Goal: Obtain resource: Obtain resource

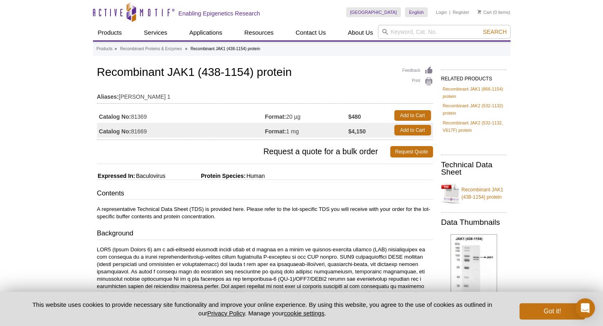
click at [289, 71] on h1 "Recombinant JAK1 (438-1154) protein" at bounding box center [265, 73] width 336 height 14
click at [276, 74] on h1 "Recombinant JAK1 (438-1154) protein" at bounding box center [265, 73] width 336 height 14
click at [214, 75] on h1 "Recombinant JAK1 (438-1154) protein" at bounding box center [265, 73] width 336 height 14
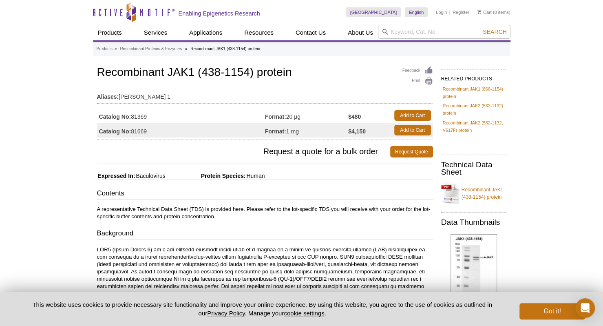
click at [238, 71] on h1 "Recombinant JAK1 (438-1154) protein" at bounding box center [265, 73] width 336 height 14
click at [167, 71] on h1 "Recombinant JAK1 (438-1154) protein" at bounding box center [265, 73] width 336 height 14
click at [128, 73] on h1 "Recombinant JAK1 (438-1154) protein" at bounding box center [265, 73] width 336 height 14
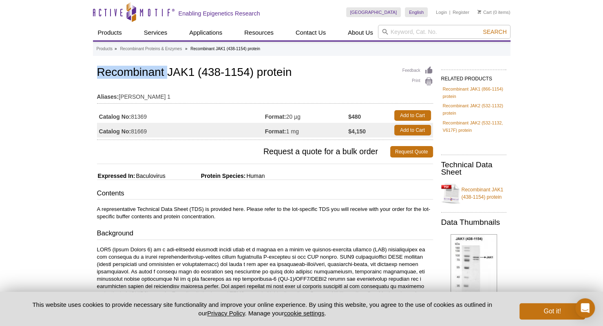
click at [128, 73] on h1 "Recombinant JAK1 (438-1154) protein" at bounding box center [265, 73] width 336 height 14
click at [178, 70] on h1 "Recombinant JAK1 (438-1154) protein" at bounding box center [265, 73] width 336 height 14
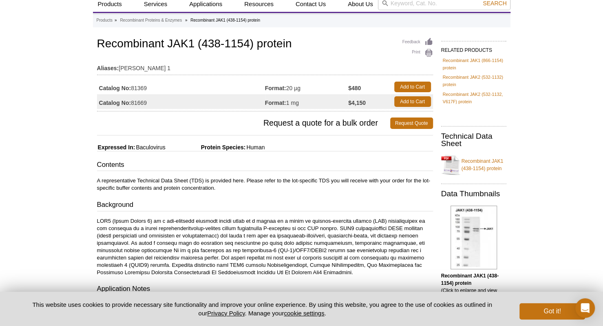
scroll to position [41, 0]
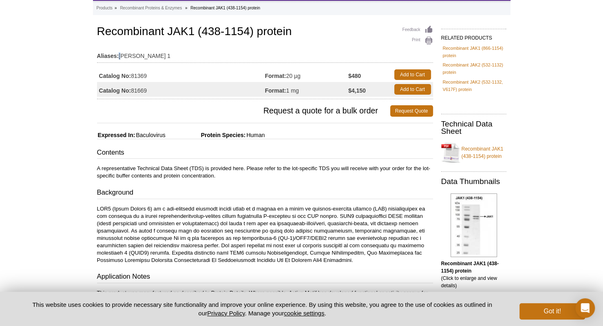
click at [120, 51] on td "Aliases: [PERSON_NAME] 1" at bounding box center [265, 53] width 336 height 13
click at [110, 57] on strong "Aliases:" at bounding box center [108, 55] width 22 height 7
click at [136, 55] on td "Aliases: [PERSON_NAME] 1" at bounding box center [265, 53] width 336 height 13
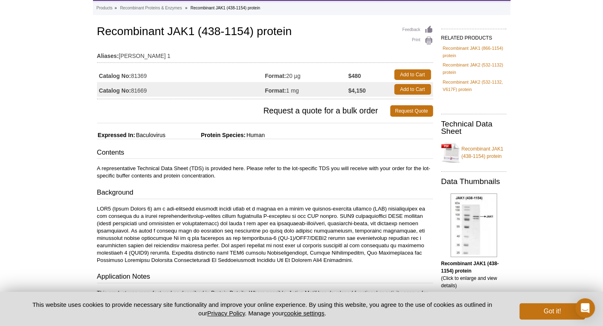
click at [136, 56] on td "Aliases: [PERSON_NAME] 1" at bounding box center [265, 53] width 336 height 13
click at [129, 59] on td "Aliases: [PERSON_NAME] 1" at bounding box center [265, 53] width 336 height 13
click at [141, 56] on td "Aliases: [PERSON_NAME] 1" at bounding box center [265, 53] width 336 height 13
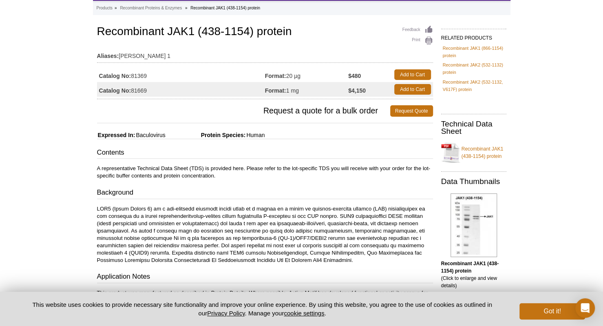
click at [183, 57] on td "Aliases: [PERSON_NAME] 1" at bounding box center [265, 53] width 336 height 13
click at [237, 131] on div "Feedback Print Recombinant JAK1 (438-1154) protein Aliases: [PERSON_NAME] 1 Cat…" at bounding box center [263, 304] width 340 height 560
click at [234, 135] on span "Protein Species:" at bounding box center [206, 135] width 79 height 7
click at [258, 137] on span "Human" at bounding box center [254, 135] width 19 height 7
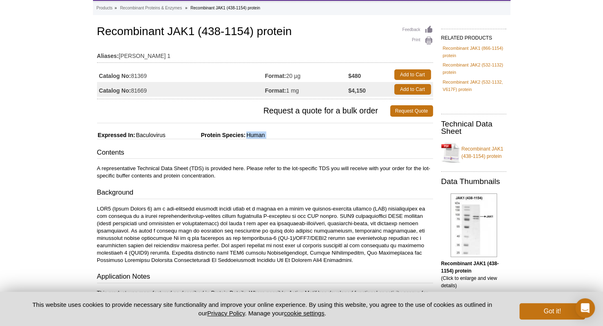
click at [258, 137] on span "Human" at bounding box center [254, 135] width 19 height 7
click at [279, 109] on span "Request a quote for a bulk order" at bounding box center [243, 110] width 293 height 11
click at [304, 111] on span "Request a quote for a bulk order" at bounding box center [243, 110] width 293 height 11
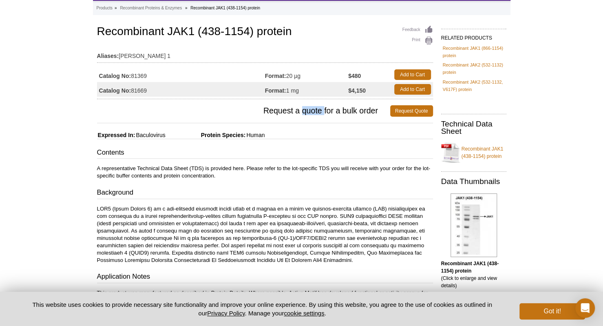
click at [316, 112] on span "Request a quote for a bulk order" at bounding box center [243, 110] width 293 height 11
click at [317, 112] on span "Request a quote for a bulk order" at bounding box center [243, 110] width 293 height 11
click at [344, 112] on span "Request a quote for a bulk order" at bounding box center [243, 110] width 293 height 11
click at [375, 115] on span "Request a quote for a bulk order" at bounding box center [243, 110] width 293 height 11
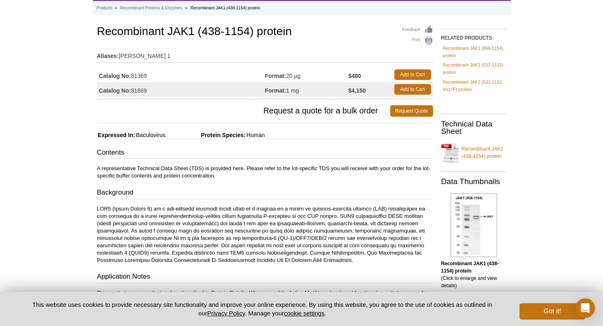
click at [374, 114] on span "Request a quote for a bulk order" at bounding box center [243, 110] width 293 height 11
click at [337, 117] on h3 "Request a quote for a bulk order Request Quote" at bounding box center [265, 111] width 336 height 20
click at [345, 115] on span "Request a quote for a bulk order" at bounding box center [243, 110] width 293 height 11
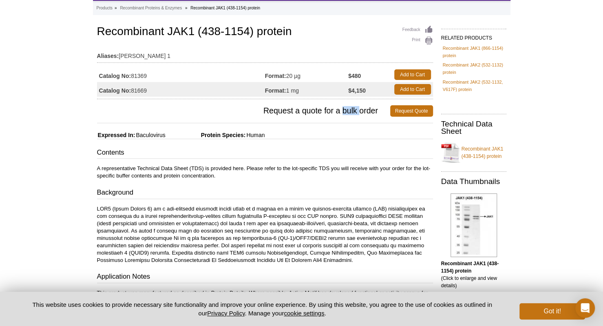
click at [345, 115] on span "Request a quote for a bulk order" at bounding box center [243, 110] width 293 height 11
click at [331, 111] on span "Request a quote for a bulk order" at bounding box center [243, 110] width 293 height 11
click at [306, 113] on span "Request a quote for a bulk order" at bounding box center [243, 110] width 293 height 11
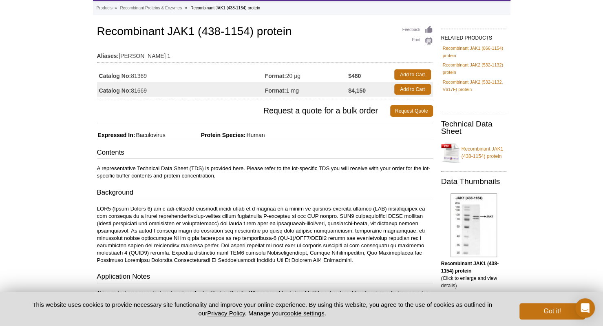
click at [291, 113] on span "Request a quote for a bulk order" at bounding box center [243, 110] width 293 height 11
click at [264, 113] on span "Request a quote for a bulk order" at bounding box center [243, 110] width 293 height 11
click at [305, 171] on p "A representative Technical Data Sheet (TDS) is provided here. Please refer to t…" at bounding box center [265, 172] width 336 height 15
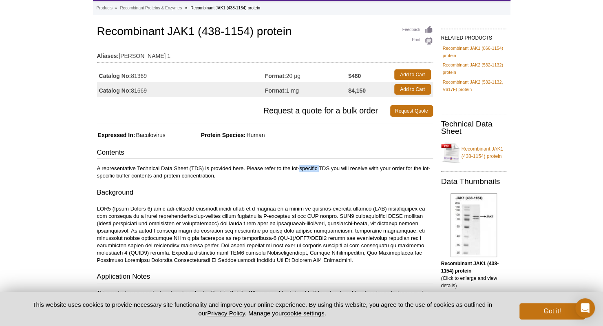
click at [305, 171] on p "A representative Technical Data Sheet (TDS) is provided here. Please refer to t…" at bounding box center [265, 172] width 336 height 15
click at [337, 206] on p at bounding box center [265, 234] width 336 height 59
click at [338, 206] on p at bounding box center [265, 234] width 336 height 59
click at [333, 205] on p at bounding box center [265, 234] width 336 height 59
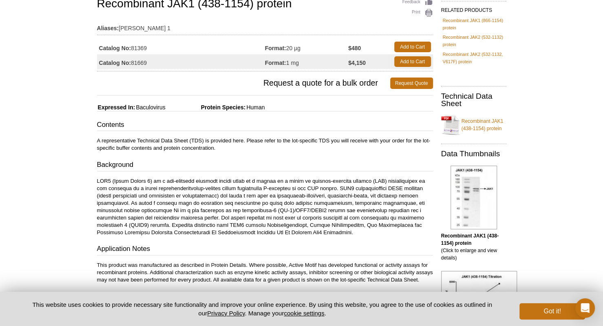
scroll to position [82, 0]
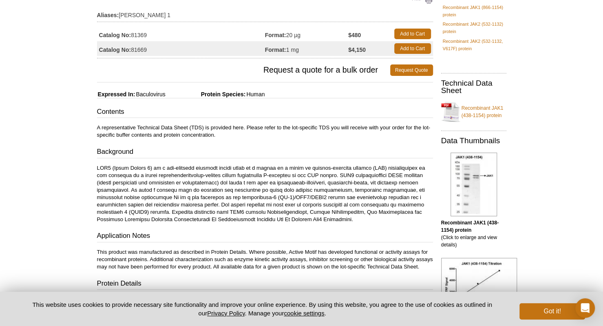
click at [226, 155] on h3 "Background" at bounding box center [265, 152] width 336 height 11
